Goal: Find contact information: Find contact information

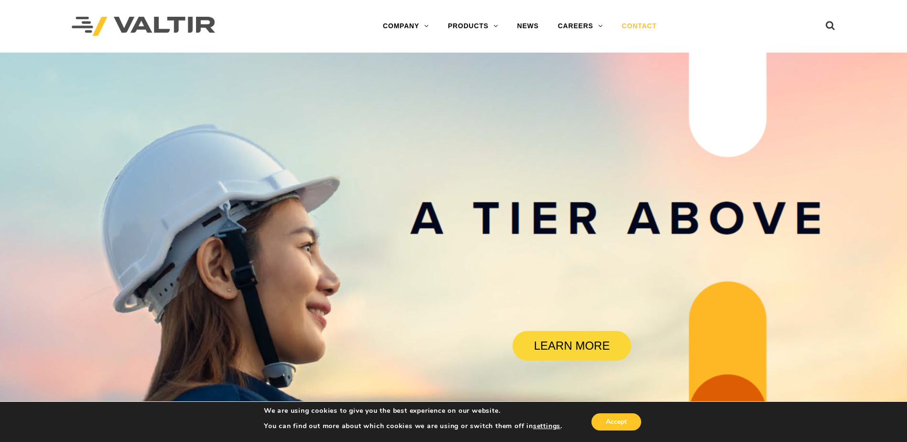
click at [632, 27] on link "CONTACT" at bounding box center [639, 26] width 54 height 19
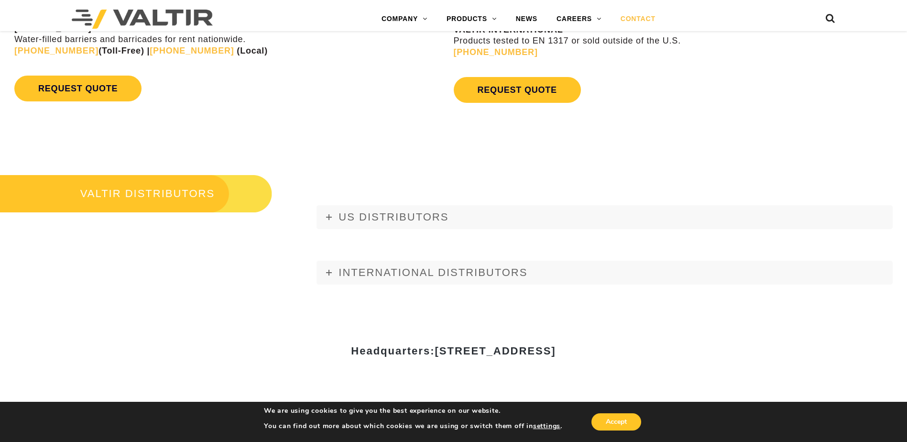
scroll to position [1195, 0]
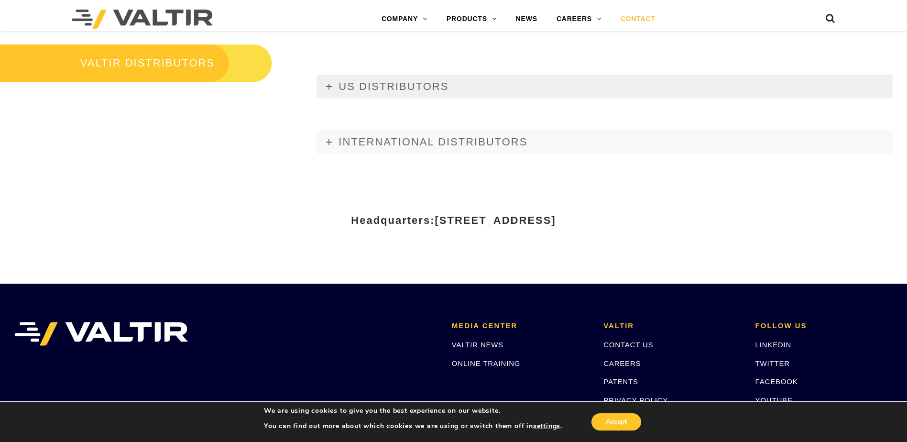
click at [411, 89] on span "US DISTRIBUTORS" at bounding box center [393, 86] width 110 height 12
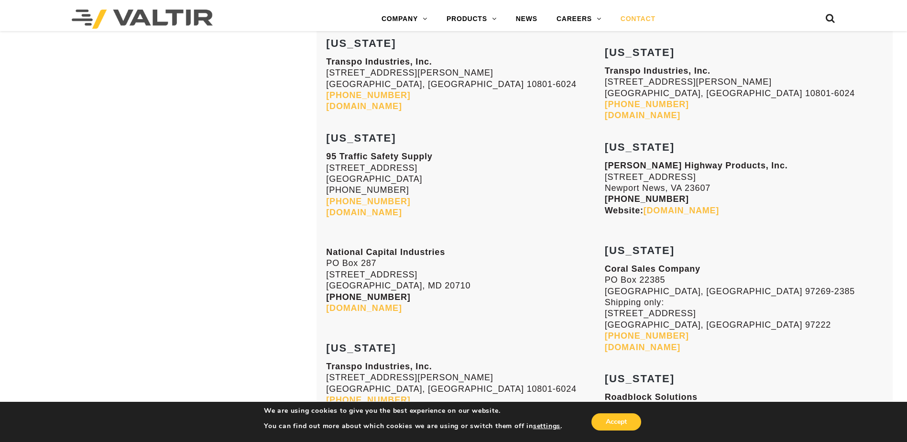
scroll to position [3584, 0]
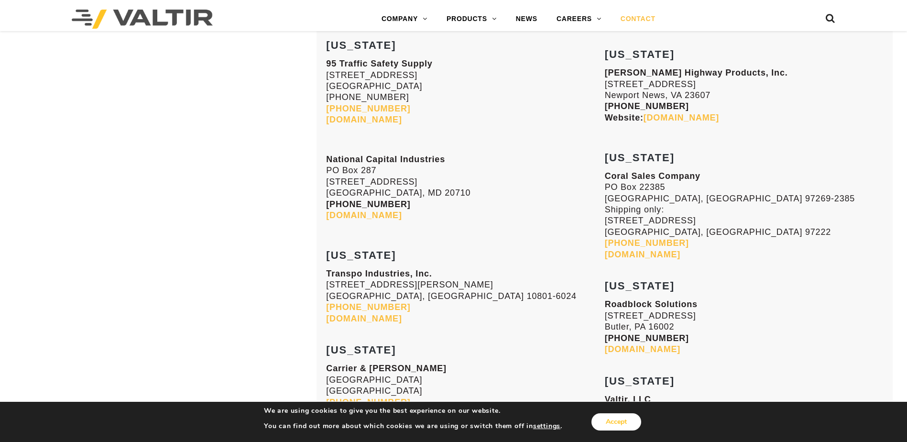
click at [618, 423] on button "Accept" at bounding box center [616, 421] width 50 height 17
